Goal: Information Seeking & Learning: Check status

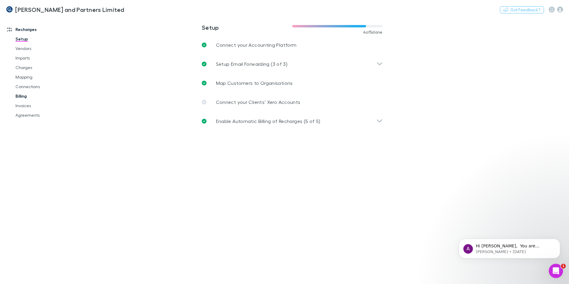
click at [24, 94] on link "Billing" at bounding box center [45, 96] width 71 height 10
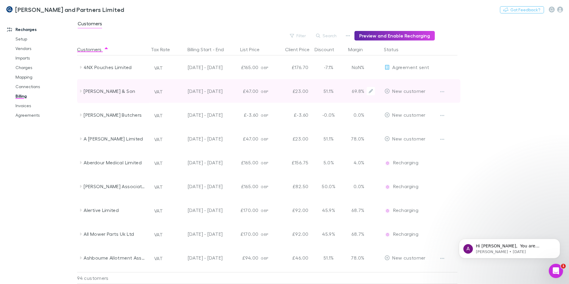
click at [136, 97] on div "[PERSON_NAME] & Son" at bounding box center [115, 91] width 63 height 24
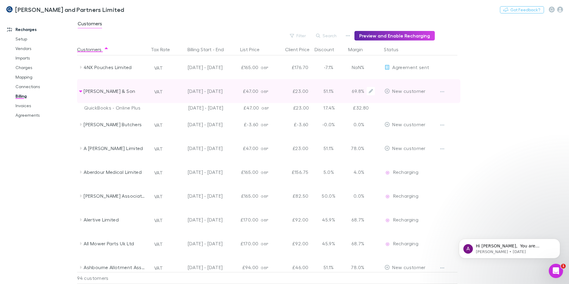
click at [122, 96] on div "[PERSON_NAME] & Son" at bounding box center [115, 91] width 63 height 24
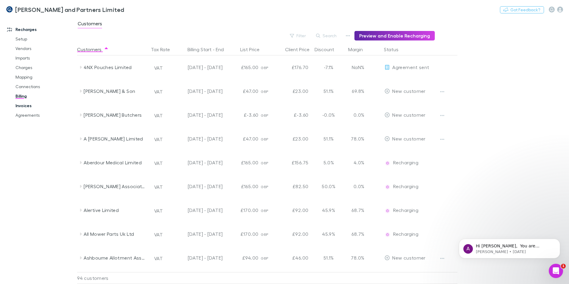
click at [28, 106] on link "Invoices" at bounding box center [45, 106] width 71 height 10
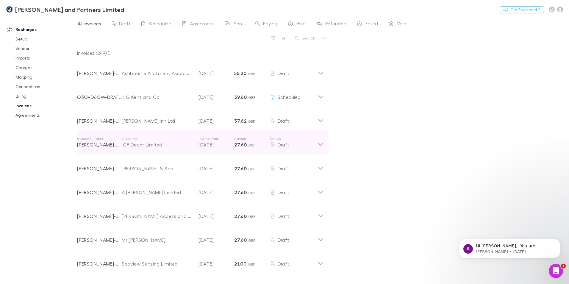
click at [158, 153] on div "Invoice Number [PERSON_NAME]-0118 Customer IGF Decor Limited Invoice Date [DATE…" at bounding box center [200, 142] width 256 height 24
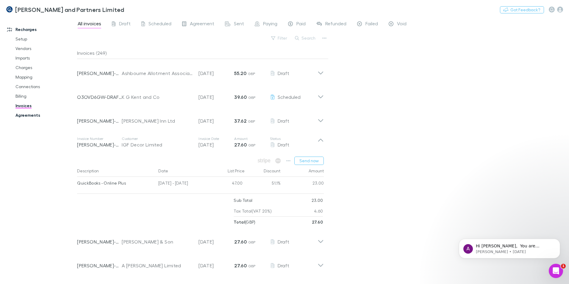
click at [30, 114] on link "Agreements" at bounding box center [45, 115] width 71 height 10
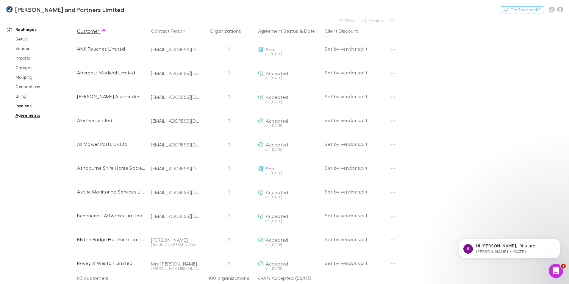
click at [28, 104] on link "Invoices" at bounding box center [45, 106] width 71 height 10
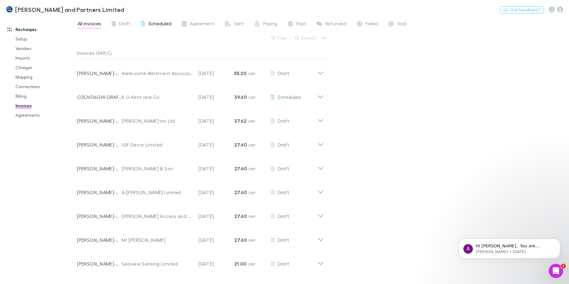
click at [164, 26] on span "Scheduled" at bounding box center [159, 25] width 23 height 8
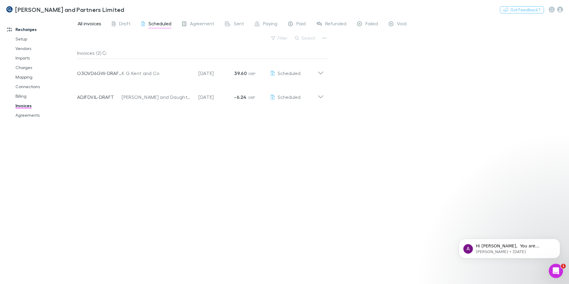
click at [89, 27] on span "All invoices" at bounding box center [90, 25] width 24 height 8
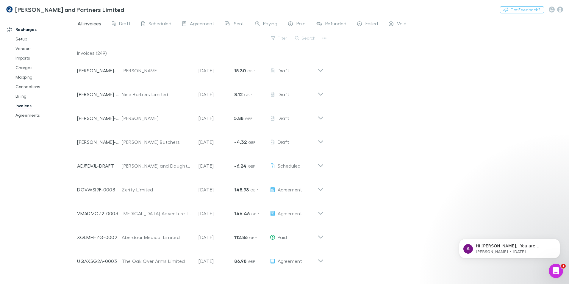
scroll to position [60, 0]
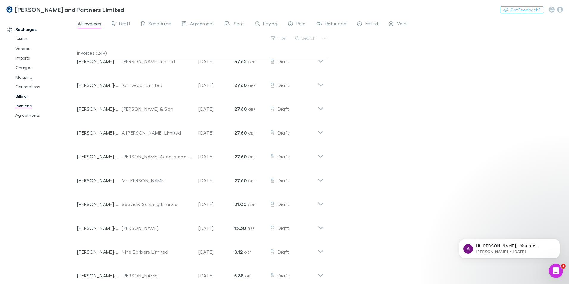
click at [26, 93] on link "Billing" at bounding box center [45, 96] width 71 height 10
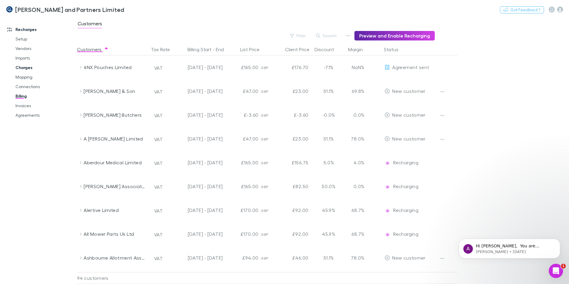
click at [29, 68] on link "Charges" at bounding box center [45, 68] width 71 height 10
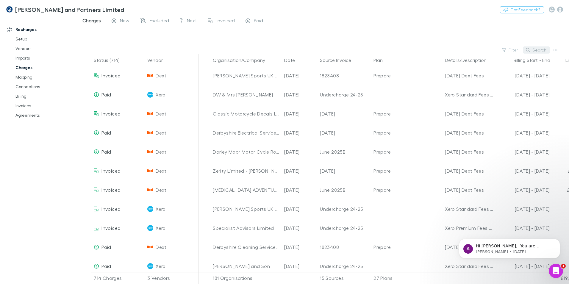
click at [533, 51] on button "Search" at bounding box center [536, 49] width 27 height 7
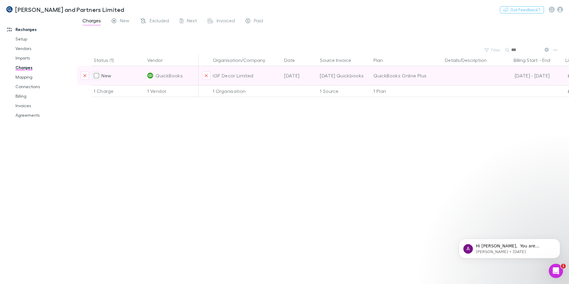
type input "***"
click at [356, 76] on div "[DATE] Quickbooks" at bounding box center [344, 75] width 49 height 19
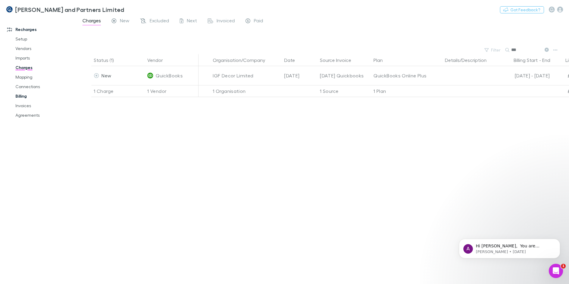
click at [26, 94] on link "Billing" at bounding box center [45, 96] width 71 height 10
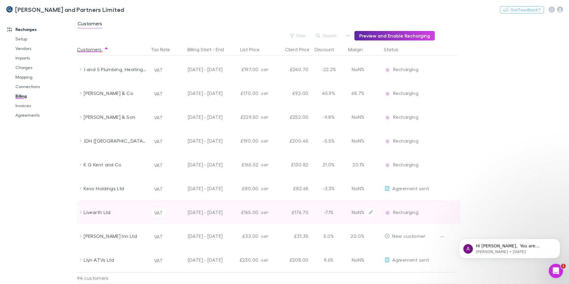
scroll to position [952, 0]
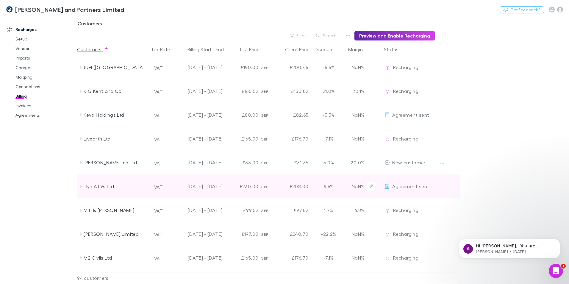
click at [147, 191] on div "Llyn ATVs Ltd" at bounding box center [115, 186] width 63 height 24
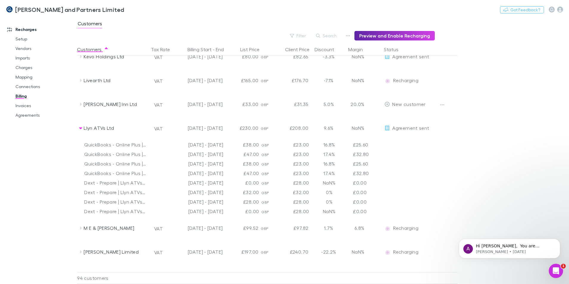
scroll to position [1012, 0]
